Goal: Task Accomplishment & Management: Manage account settings

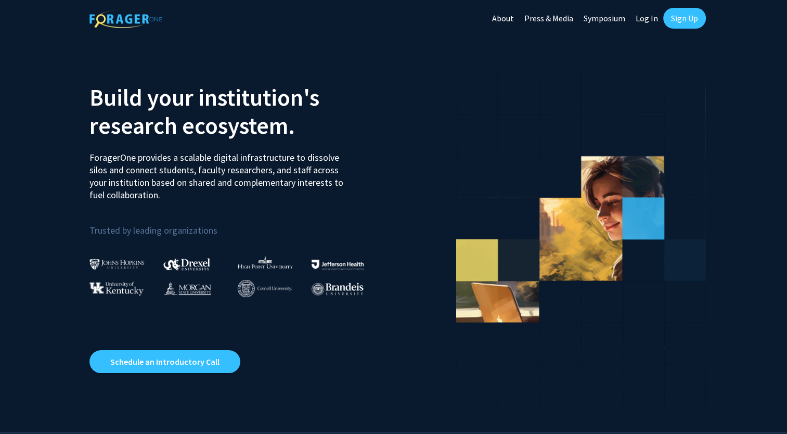
click at [675, 23] on link "Sign Up" at bounding box center [684, 18] width 43 height 21
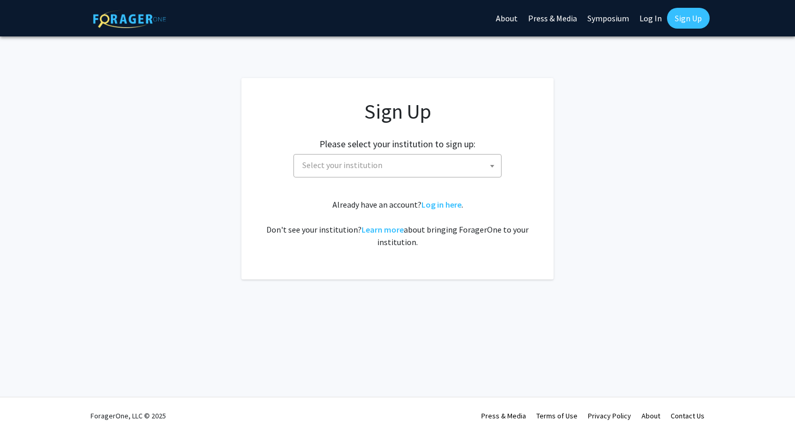
click at [440, 168] on span "Select your institution" at bounding box center [399, 164] width 203 height 21
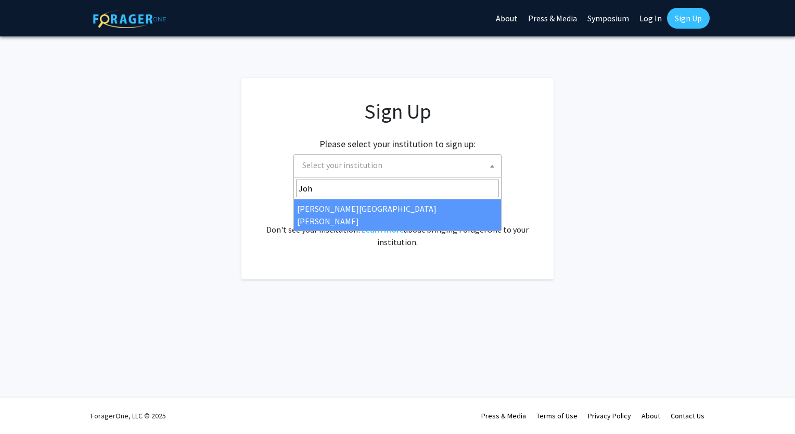
type input "Joh"
select select "1"
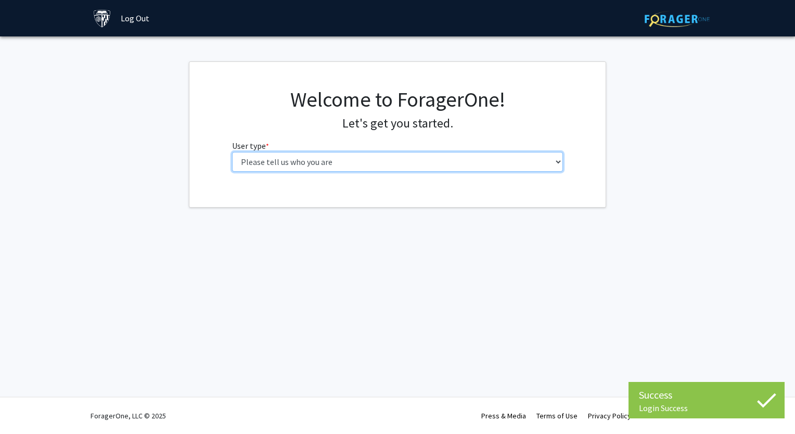
click at [347, 163] on select "Please tell us who you are Undergraduate Student Master's Student Doctoral Cand…" at bounding box center [397, 162] width 331 height 20
select select "1: undergrad"
click at [232, 152] on select "Please tell us who you are Undergraduate Student Master's Student Doctoral Cand…" at bounding box center [397, 162] width 331 height 20
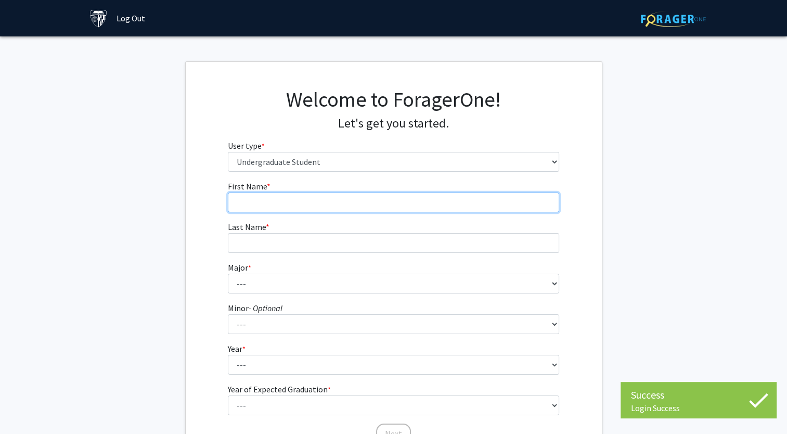
click at [312, 201] on input "First Name * required" at bounding box center [393, 202] width 331 height 20
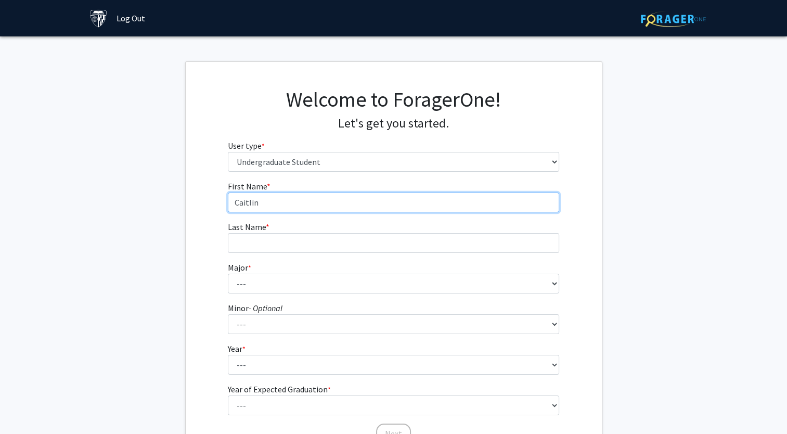
type input "Caitlin"
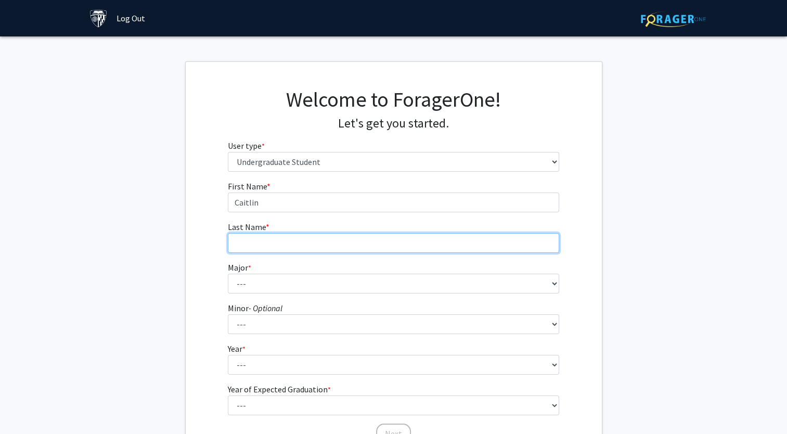
click at [241, 238] on input "Last Name * required" at bounding box center [393, 243] width 331 height 20
type input "[PERSON_NAME]"
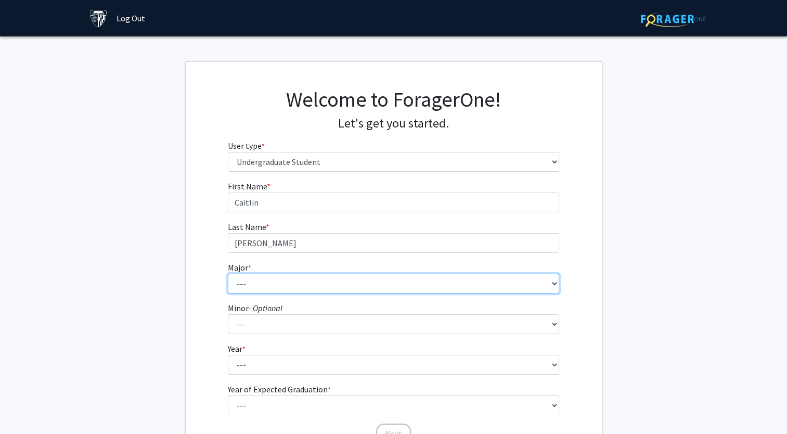
click at [237, 292] on select "--- Africana Studies Anthropology Applied Mathematics & Statistics Archaeology …" at bounding box center [393, 284] width 331 height 20
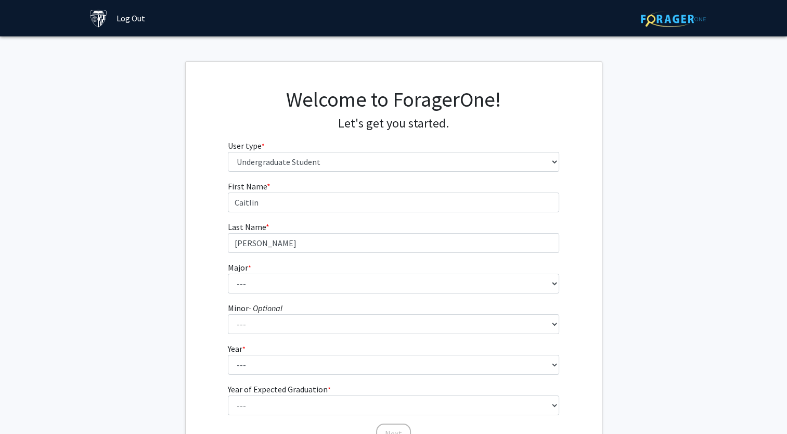
click at [178, 304] on fg-get-started "Welcome to ForagerOne! Let's get you started. User type * required Please tell …" at bounding box center [393, 266] width 787 height 410
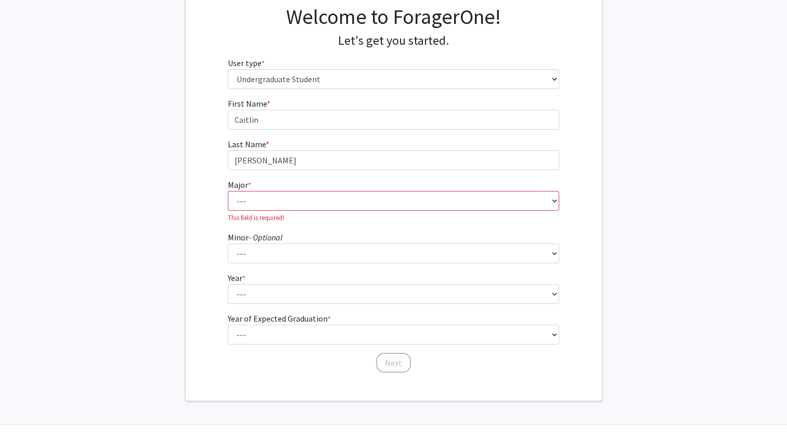
scroll to position [83, 0]
click at [258, 200] on select "--- Africana Studies Anthropology Applied Mathematics & Statistics Archaeology …" at bounding box center [393, 200] width 331 height 20
select select "15: 30"
click at [228, 190] on select "--- Africana Studies Anthropology Applied Mathematics & Statistics Archaeology …" at bounding box center [393, 200] width 331 height 20
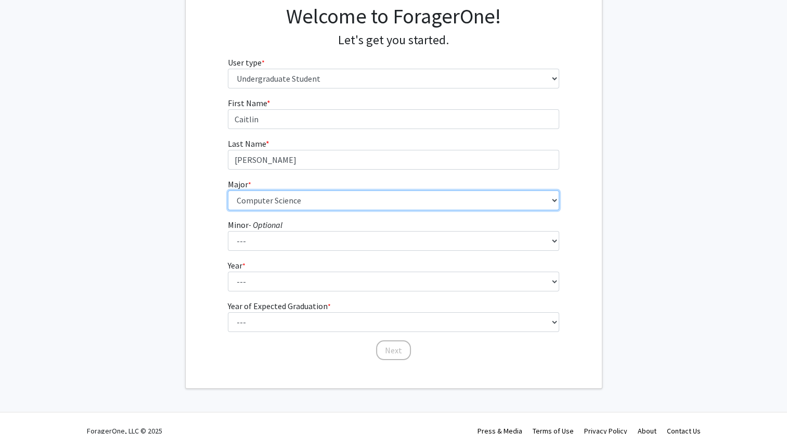
scroll to position [98, 0]
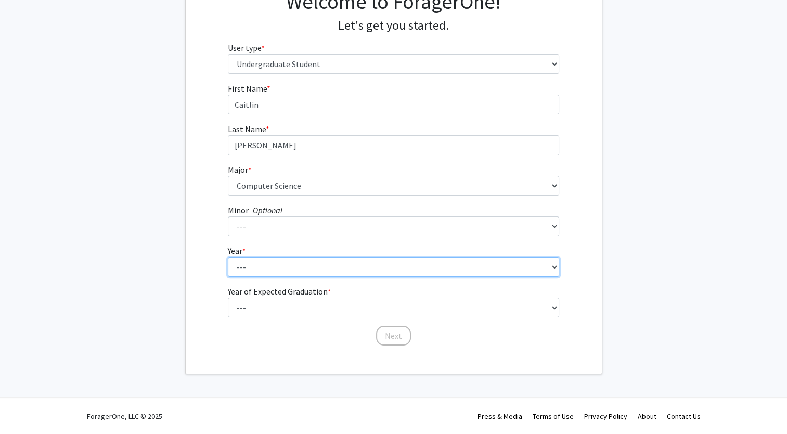
click at [276, 266] on select "--- First-year Sophomore Junior Senior Postbaccalaureate Certificate" at bounding box center [393, 267] width 331 height 20
select select "1: first-year"
click at [228, 257] on select "--- First-year Sophomore Junior Senior Postbaccalaureate Certificate" at bounding box center [393, 267] width 331 height 20
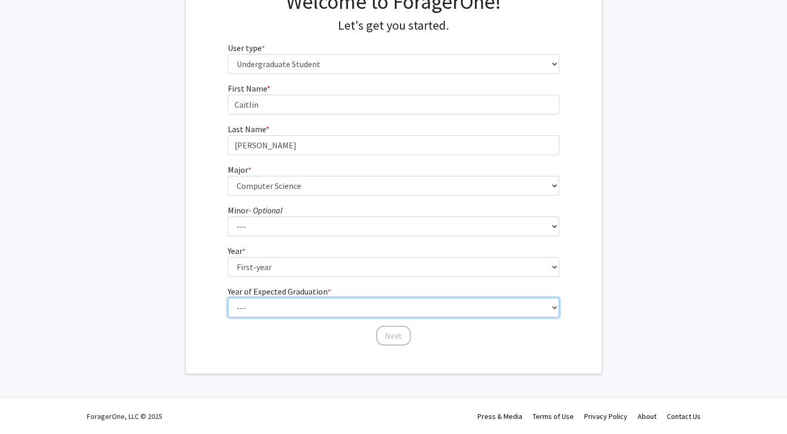
click at [254, 305] on select "--- 2025 2026 2027 2028 2029 2030 2031 2032 2033 2034" at bounding box center [393, 307] width 331 height 20
select select "5: 2029"
click at [228, 297] on select "--- 2025 2026 2027 2028 2029 2030 2031 2032 2033 2034" at bounding box center [393, 307] width 331 height 20
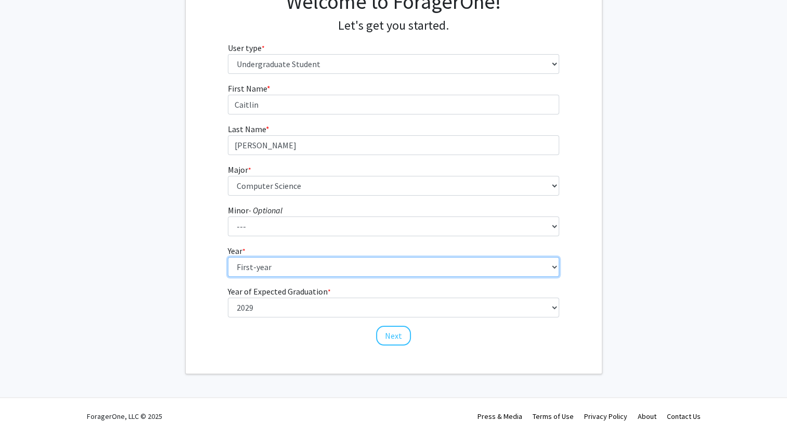
click at [539, 259] on select "--- First-year Sophomore Junior Senior Postbaccalaureate Certificate" at bounding box center [393, 267] width 331 height 20
click at [228, 257] on select "--- First-year Sophomore Junior Senior Postbaccalaureate Certificate" at bounding box center [393, 267] width 331 height 20
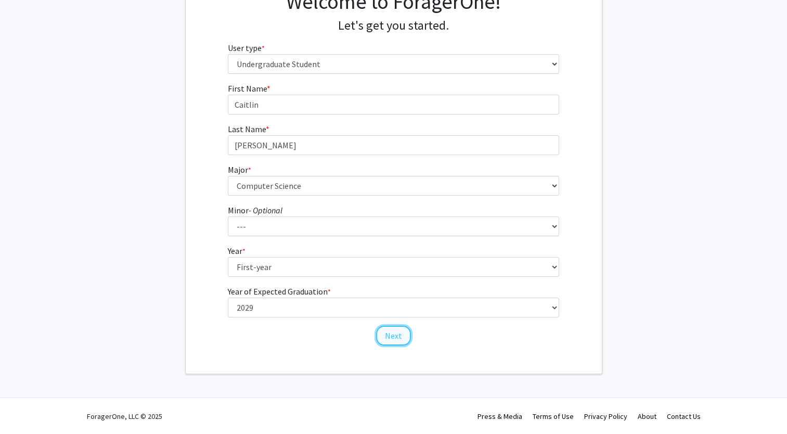
click at [398, 339] on button "Next" at bounding box center [393, 335] width 35 height 20
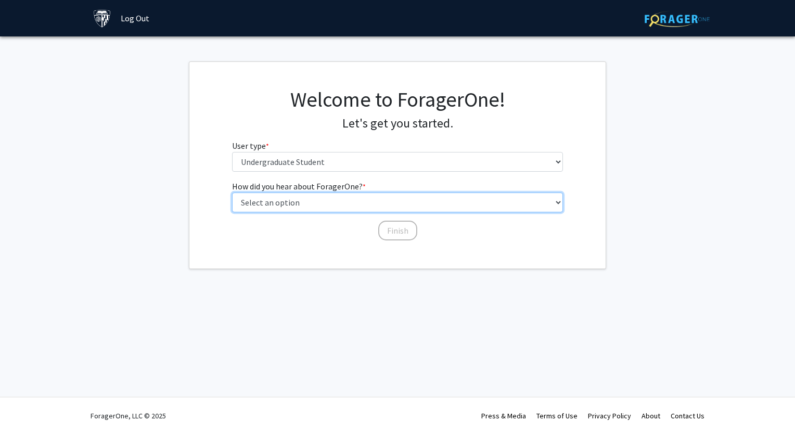
click at [297, 206] on select "Select an option Peer/student recommendation Faculty/staff recommendation Unive…" at bounding box center [397, 202] width 331 height 20
select select "2: faculty_recommendation"
click at [232, 192] on select "Select an option Peer/student recommendation Faculty/staff recommendation Unive…" at bounding box center [397, 202] width 331 height 20
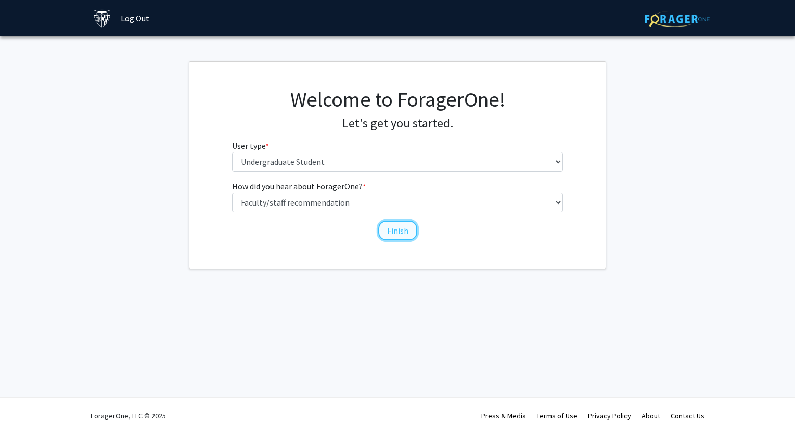
click at [392, 236] on button "Finish" at bounding box center [397, 230] width 39 height 20
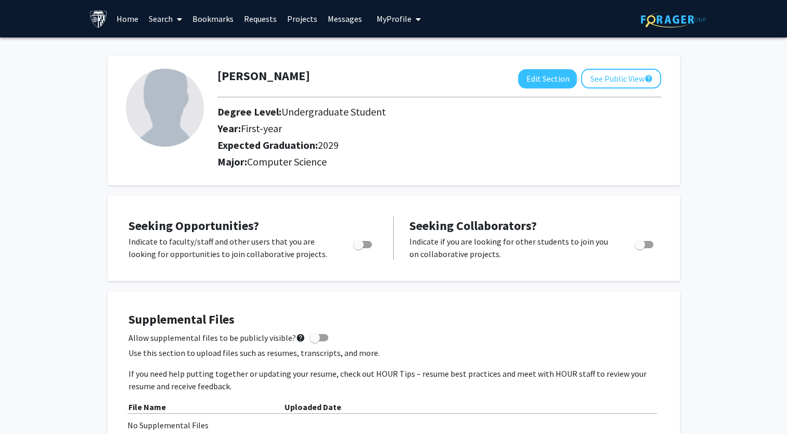
click at [359, 245] on span "Toggle" at bounding box center [358, 244] width 10 height 10
click at [358, 248] on input "Are you actively seeking opportunities?" at bounding box center [358, 248] width 1 height 1
checkbox input "true"
click at [642, 245] on span "Toggle" at bounding box center [639, 244] width 10 height 10
click at [640, 248] on input "Would you like to receive other student requests to work with you?" at bounding box center [639, 248] width 1 height 1
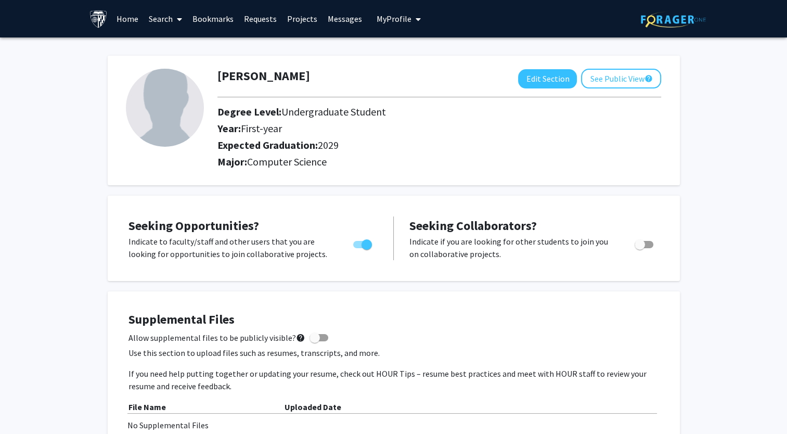
checkbox input "true"
click at [622, 70] on button "See Public View help" at bounding box center [621, 79] width 80 height 20
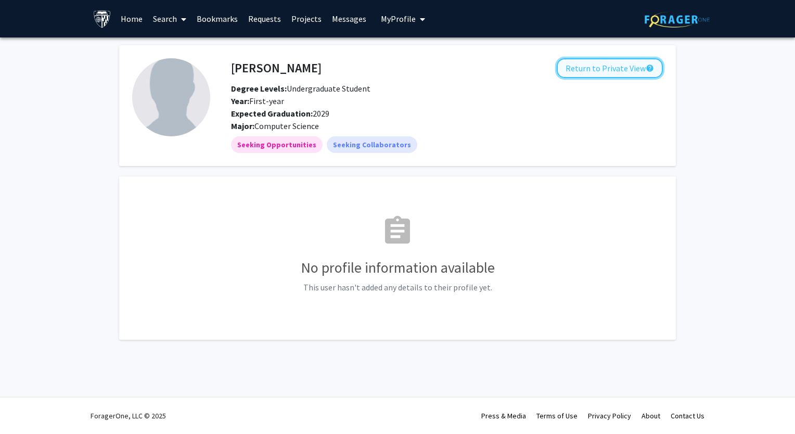
click at [591, 70] on button "Return to Private View help" at bounding box center [609, 68] width 106 height 20
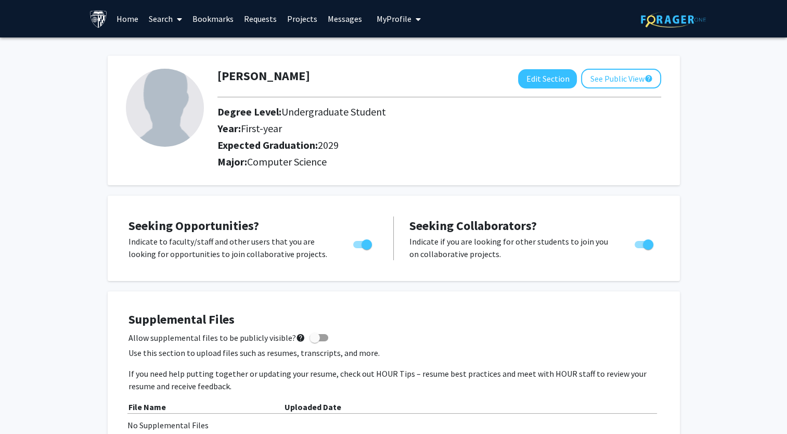
click at [643, 242] on span "Toggle" at bounding box center [648, 244] width 10 height 10
click at [640, 248] on input "Would you like to receive other student requests to work with you?" at bounding box center [639, 248] width 1 height 1
checkbox input "false"
click at [163, 108] on img at bounding box center [165, 108] width 78 height 78
click at [549, 79] on button "Edit Section" at bounding box center [547, 78] width 59 height 19
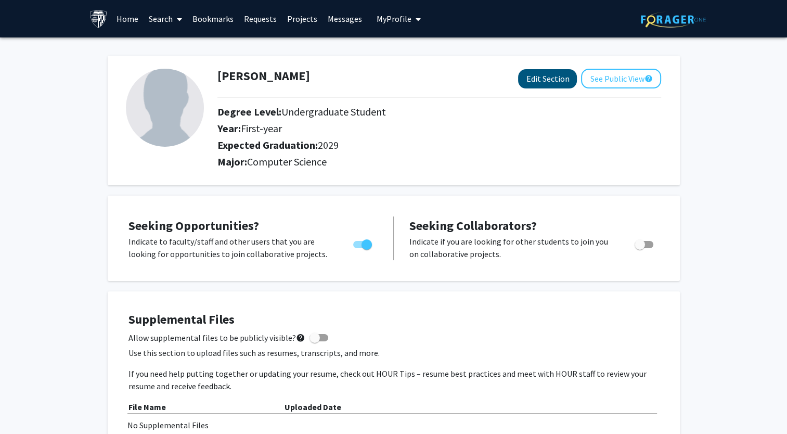
select select "first-year"
select select "2029"
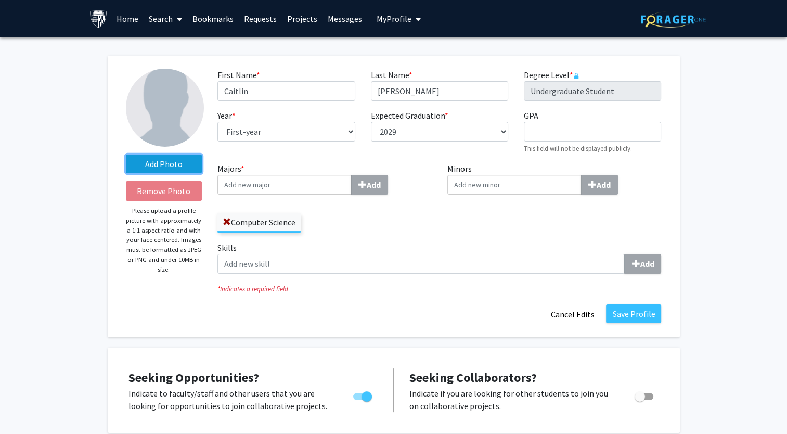
click at [169, 166] on label "Add Photo" at bounding box center [164, 163] width 76 height 19
click at [0, 0] on input "Add Photo" at bounding box center [0, 0] width 0 height 0
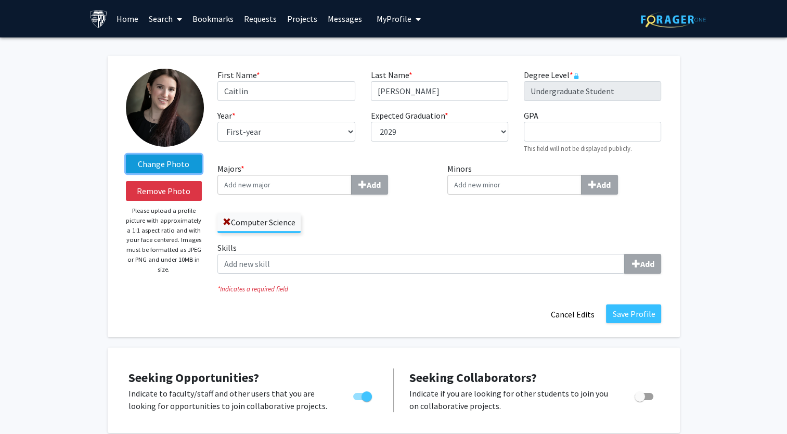
click at [175, 170] on label "Change Photo" at bounding box center [164, 163] width 76 height 19
click at [0, 0] on input "Change Photo" at bounding box center [0, 0] width 0 height 0
click at [182, 164] on label "Change Photo" at bounding box center [164, 163] width 76 height 19
click at [0, 0] on input "Change Photo" at bounding box center [0, 0] width 0 height 0
click at [177, 170] on label "Change Photo" at bounding box center [164, 163] width 76 height 19
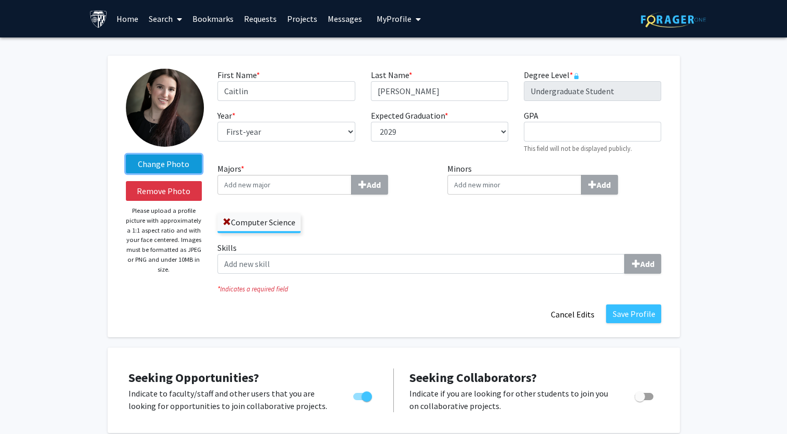
click at [0, 0] on input "Change Photo" at bounding box center [0, 0] width 0 height 0
click at [173, 101] on img at bounding box center [165, 108] width 78 height 78
click at [171, 170] on label "Change Photo" at bounding box center [164, 163] width 76 height 19
click at [0, 0] on input "Change Photo" at bounding box center [0, 0] width 0 height 0
click at [172, 161] on label "Change Photo" at bounding box center [164, 163] width 76 height 19
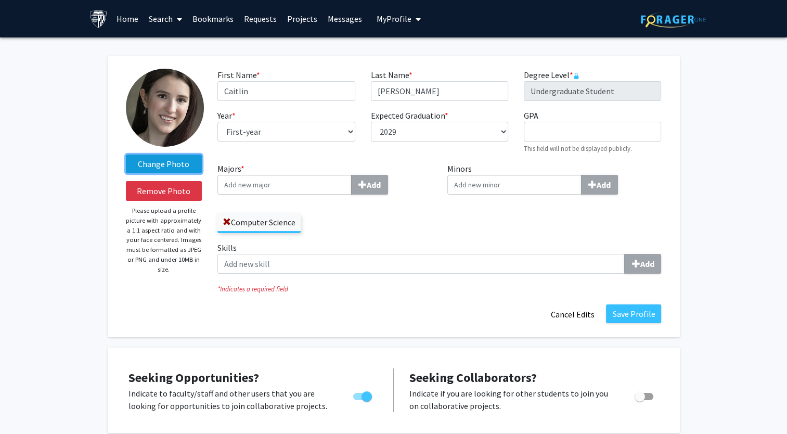
click at [0, 0] on input "Change Photo" at bounding box center [0, 0] width 0 height 0
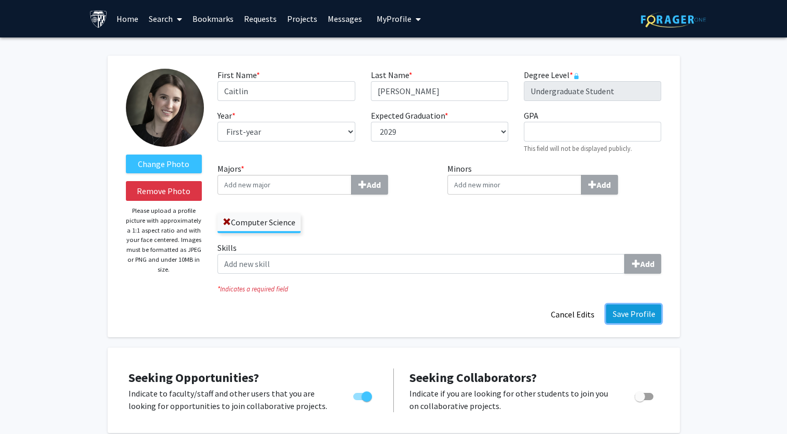
click at [623, 319] on button "Save Profile" at bounding box center [633, 313] width 55 height 19
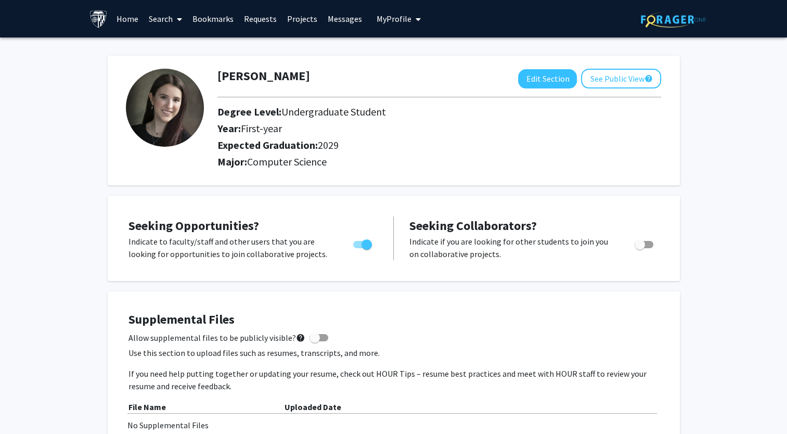
click at [624, 90] on div at bounding box center [439, 96] width 459 height 17
click at [620, 82] on button "See Public View help" at bounding box center [621, 79] width 80 height 20
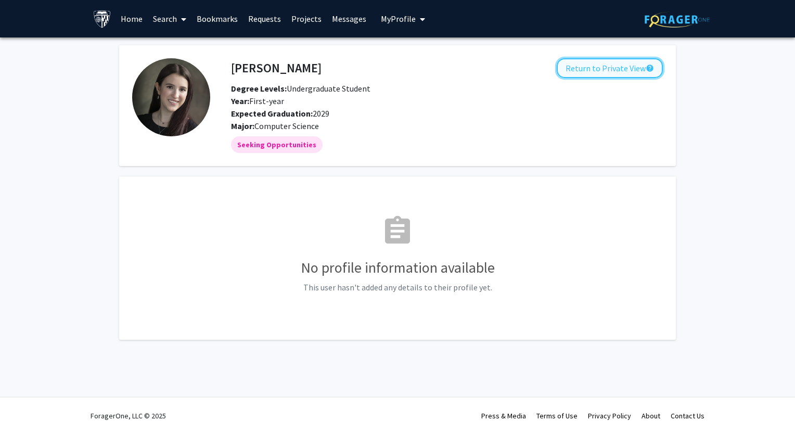
click at [605, 67] on button "Return to Private View help" at bounding box center [609, 68] width 106 height 20
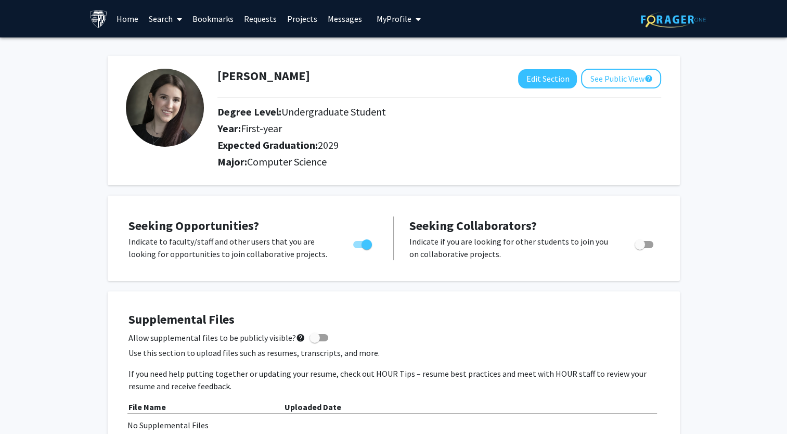
click at [127, 16] on link "Home" at bounding box center [127, 19] width 32 height 36
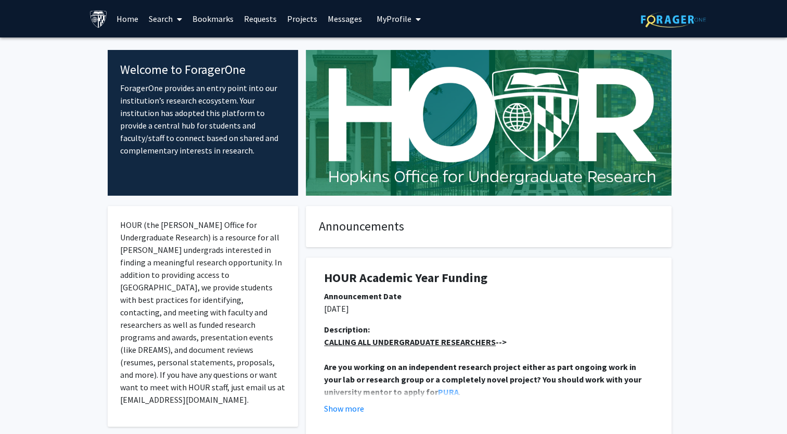
click at [169, 12] on link "Search" at bounding box center [166, 19] width 44 height 36
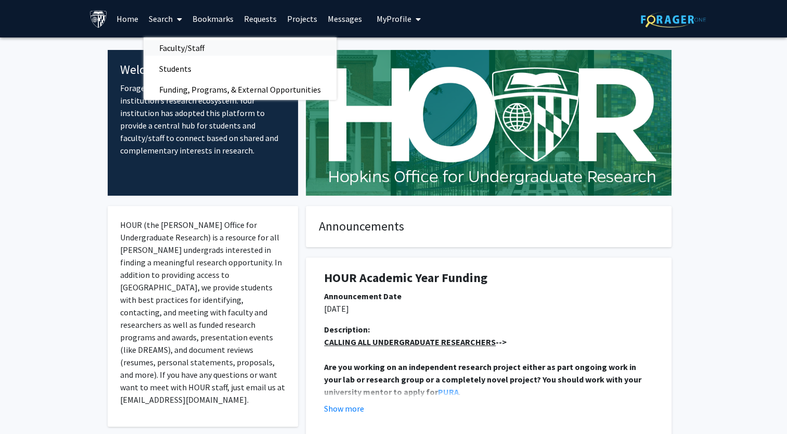
click at [175, 51] on span "Faculty/Staff" at bounding box center [182, 47] width 76 height 21
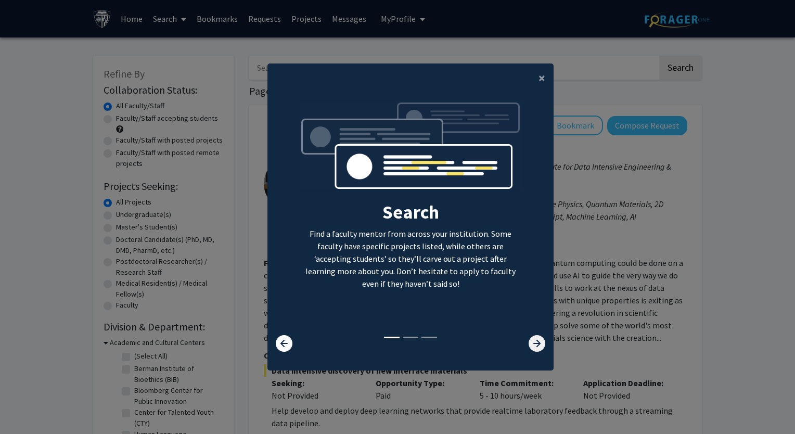
click at [536, 344] on icon at bounding box center [536, 343] width 17 height 17
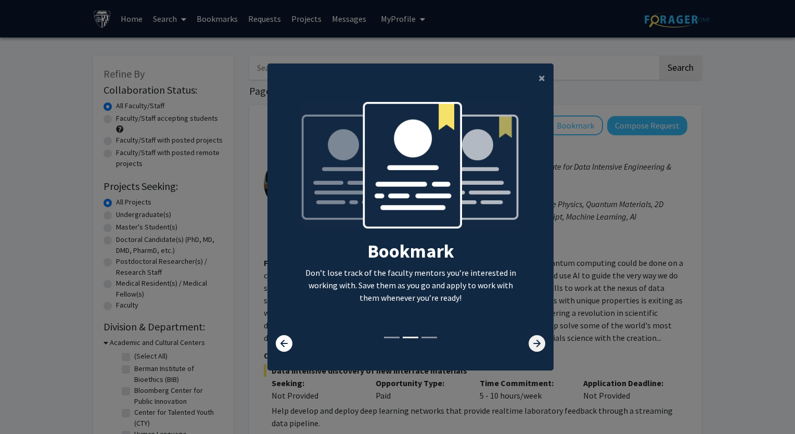
click at [536, 344] on icon at bounding box center [536, 343] width 17 height 17
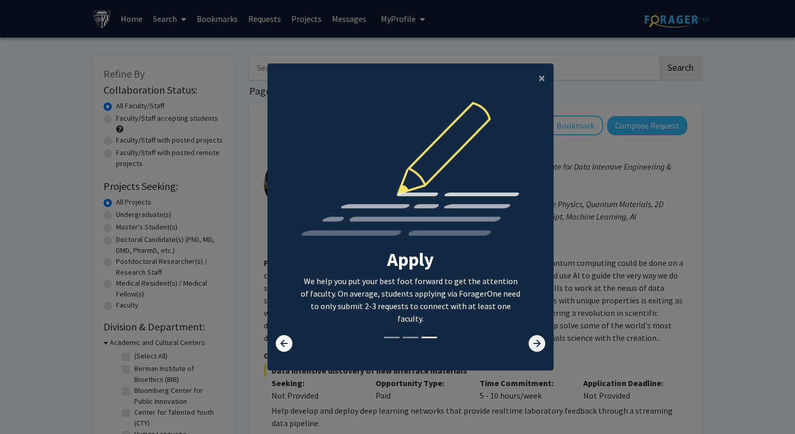
click at [536, 344] on icon at bounding box center [536, 343] width 17 height 17
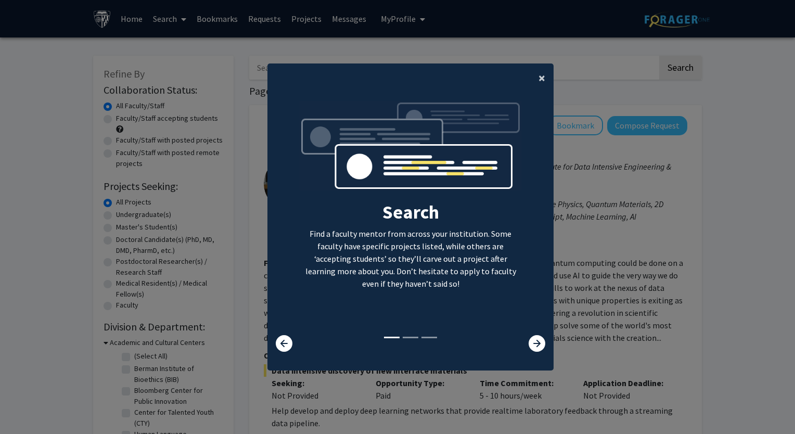
click at [538, 74] on span "×" at bounding box center [541, 78] width 7 height 16
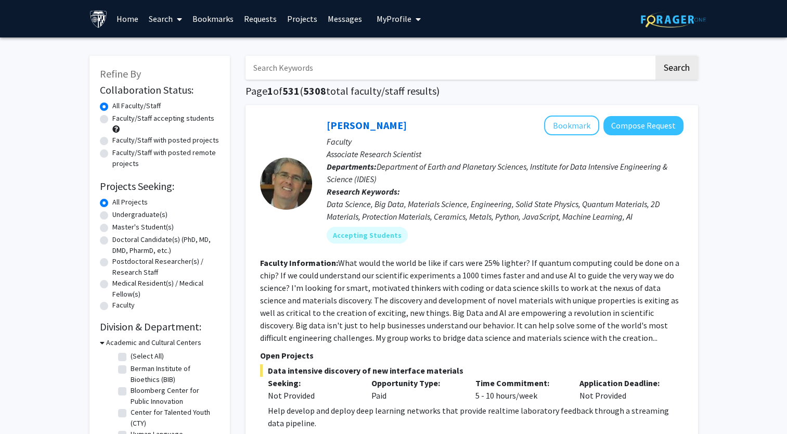
scroll to position [22, 0]
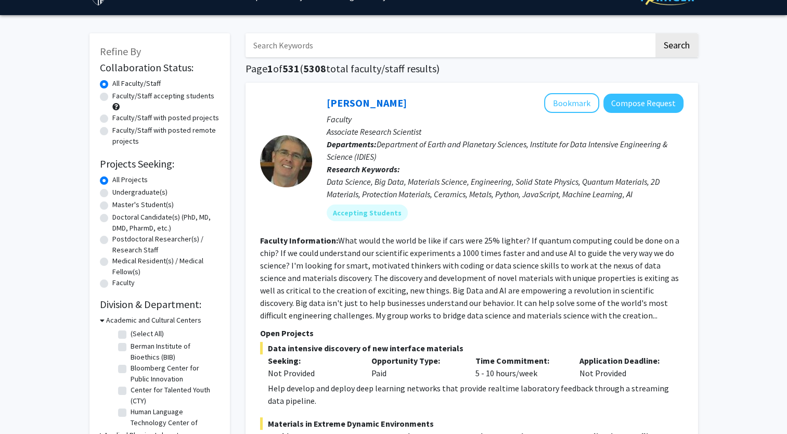
click at [112, 194] on label "Undergraduate(s)" at bounding box center [139, 192] width 55 height 11
click at [112, 193] on input "Undergraduate(s)" at bounding box center [115, 190] width 7 height 7
radio input "true"
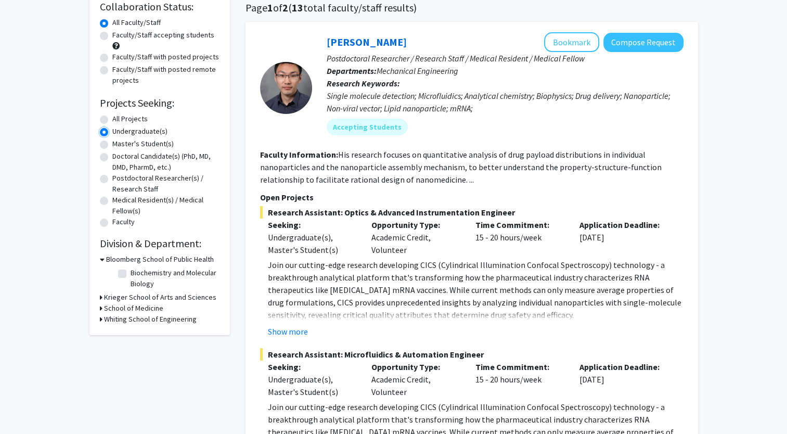
scroll to position [85, 0]
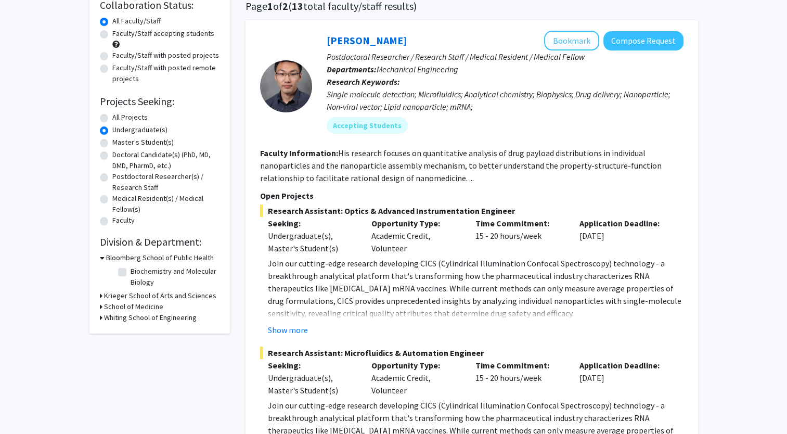
click at [101, 316] on icon at bounding box center [101, 317] width 3 height 11
click at [137, 319] on h3 "Whiting School of Engineering" at bounding box center [152, 317] width 93 height 11
click at [123, 308] on h3 "School of Medicine" at bounding box center [133, 306] width 59 height 11
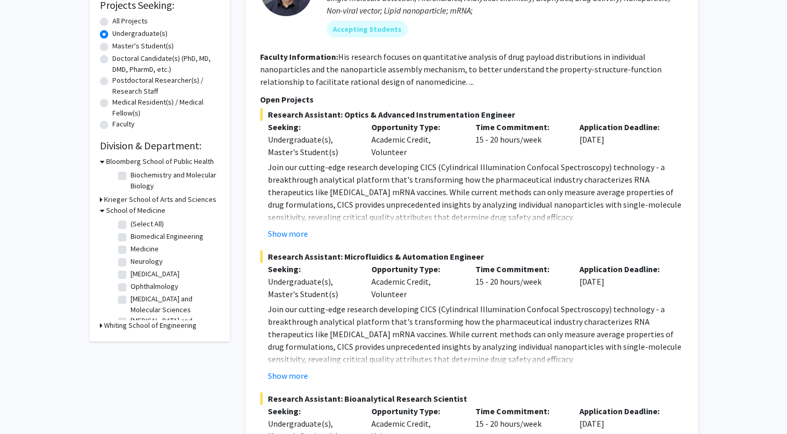
scroll to position [52, 0]
click at [134, 201] on h3 "Krieger School of Arts and Sciences" at bounding box center [160, 199] width 112 height 11
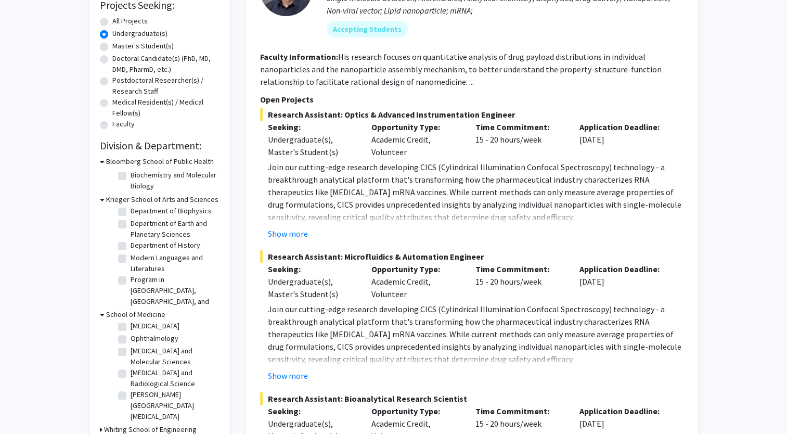
scroll to position [71, 0]
click at [101, 201] on icon at bounding box center [102, 199] width 5 height 11
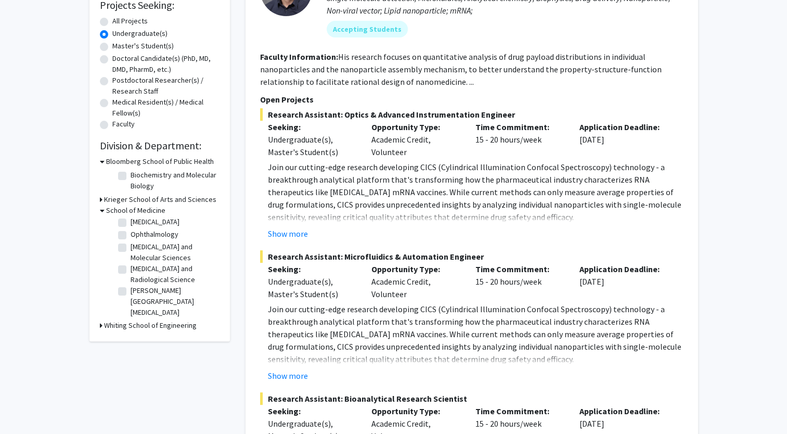
click at [100, 212] on icon at bounding box center [102, 210] width 5 height 11
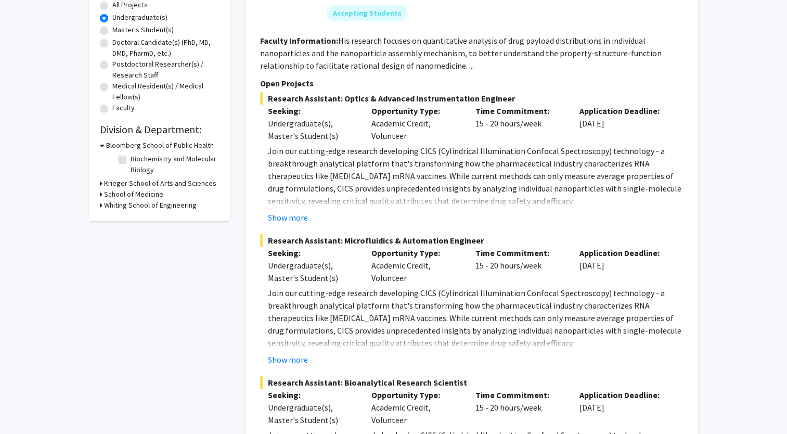
scroll to position [199, 0]
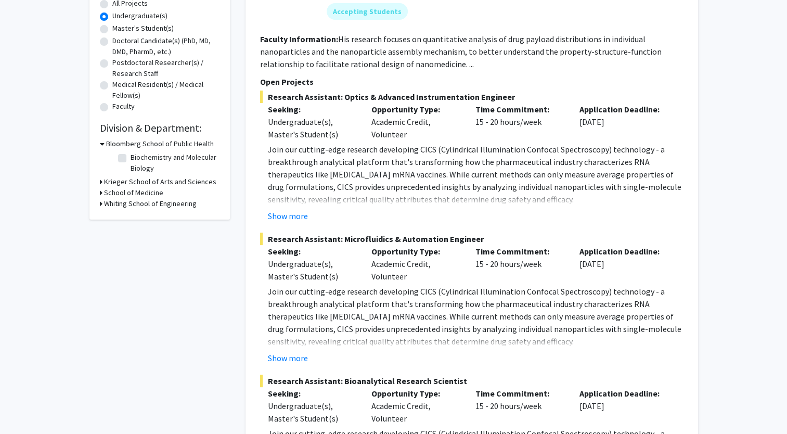
click at [102, 141] on icon at bounding box center [102, 143] width 5 height 11
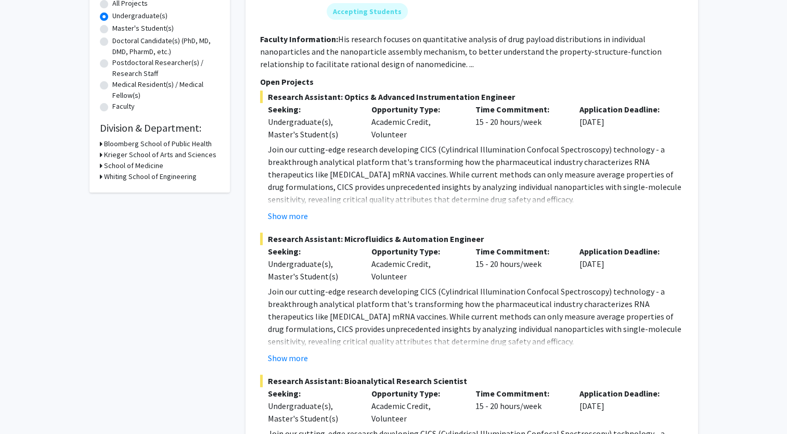
click at [100, 178] on icon at bounding box center [101, 176] width 3 height 11
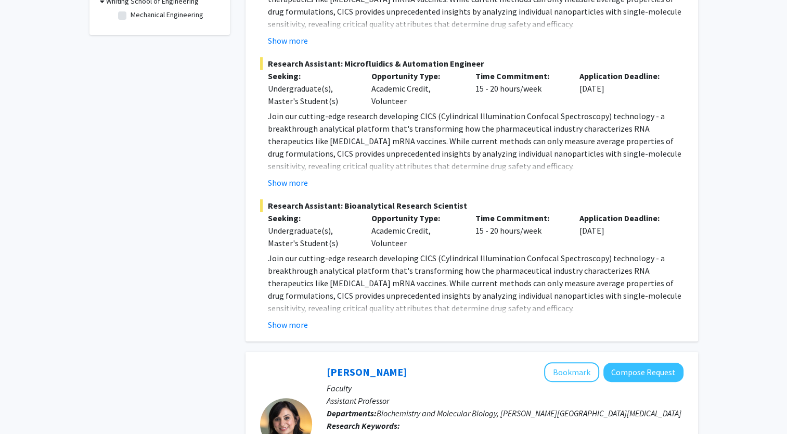
scroll to position [378, 0]
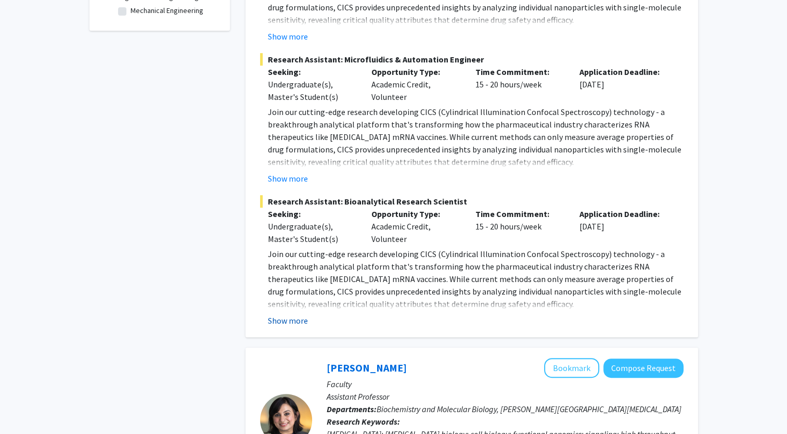
click at [289, 319] on button "Show more" at bounding box center [288, 320] width 40 height 12
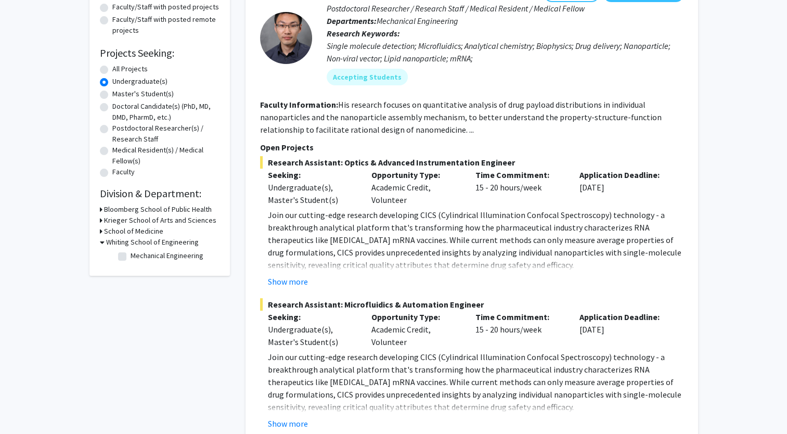
scroll to position [0, 0]
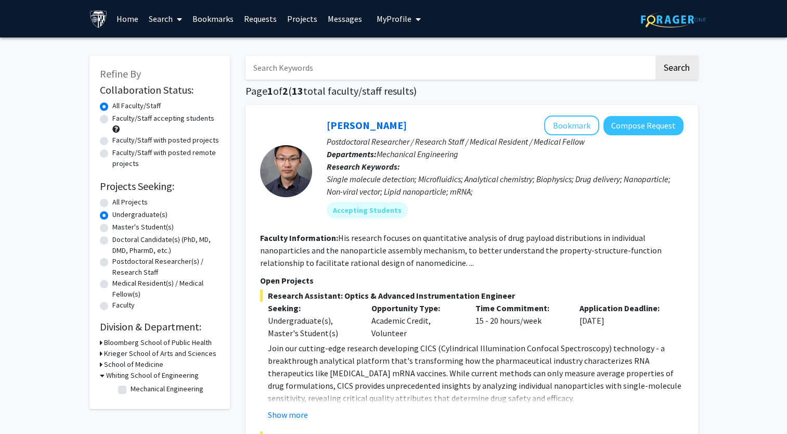
click at [403, 20] on span "My Profile" at bounding box center [393, 19] width 35 height 10
